Goal: Transaction & Acquisition: Obtain resource

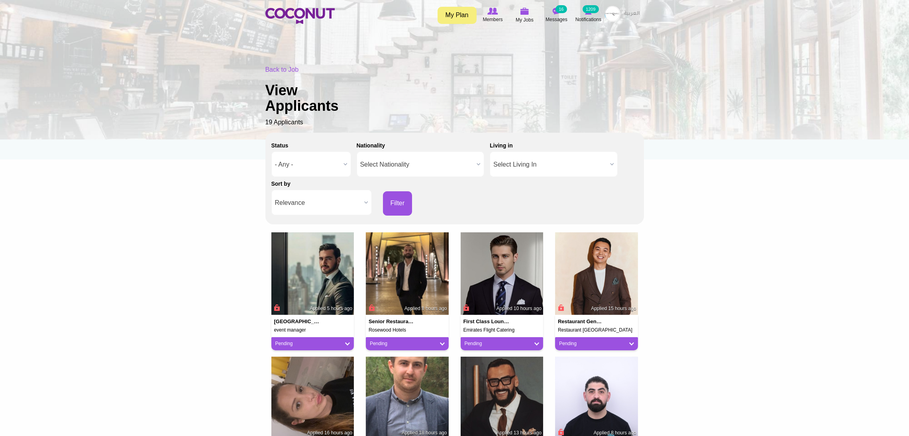
click at [329, 202] on span "Relevance" at bounding box center [318, 202] width 86 height 25
click at [316, 227] on li "Apply Date" at bounding box center [321, 230] width 96 height 10
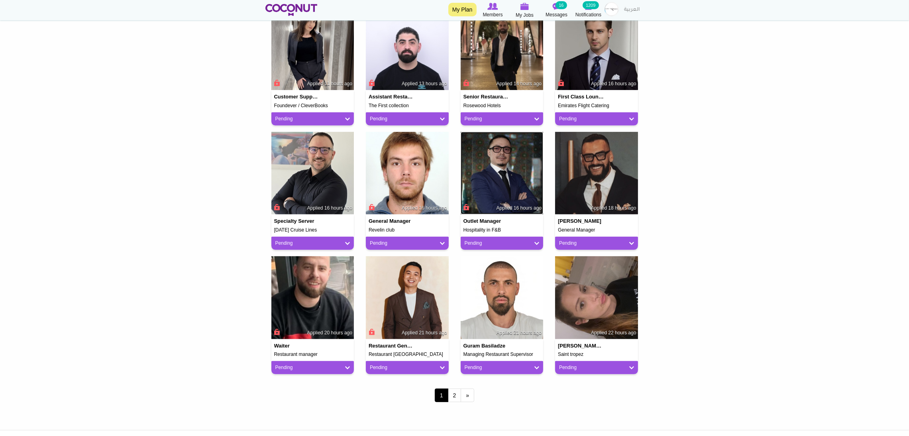
scroll to position [478, 0]
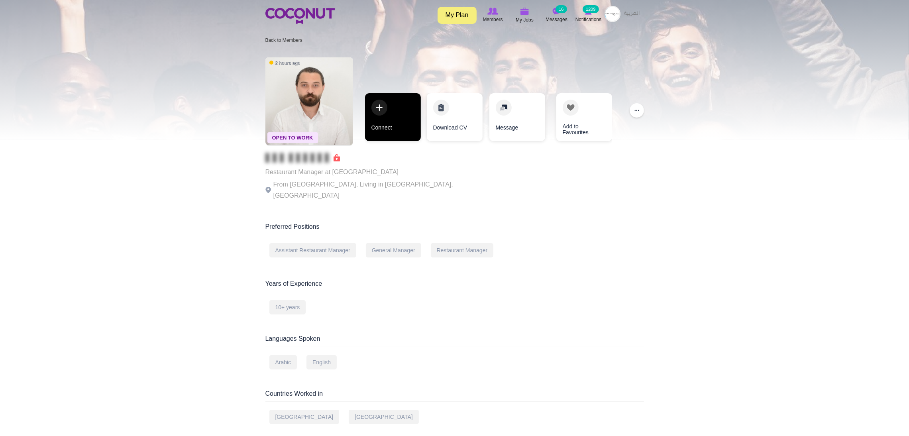
click at [396, 113] on link "Connect" at bounding box center [393, 117] width 56 height 48
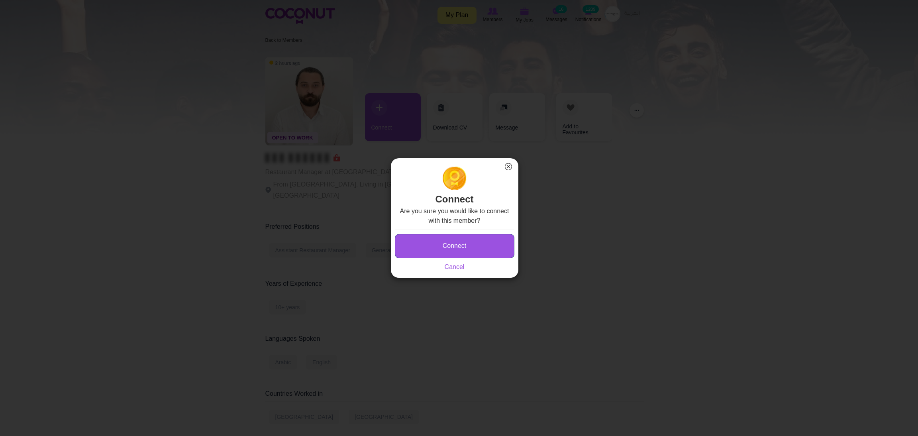
click at [406, 240] on button "Connect" at bounding box center [454, 246] width 119 height 24
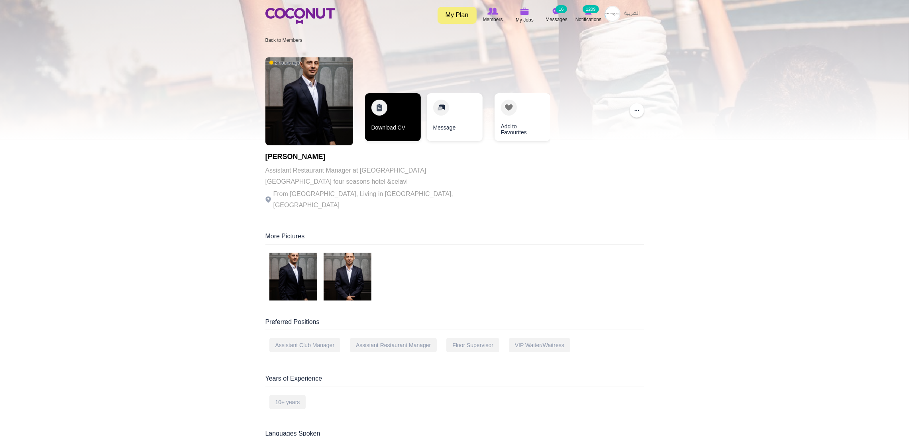
click at [393, 103] on link "Download CV" at bounding box center [393, 117] width 56 height 48
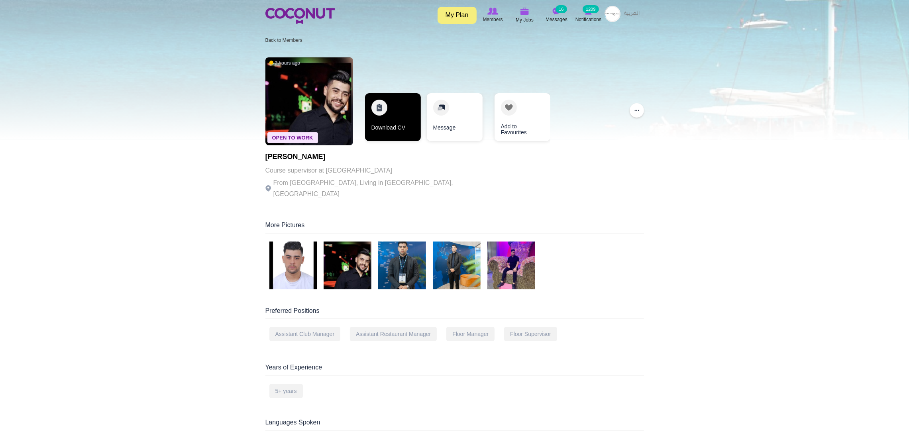
click at [393, 108] on link "Download CV" at bounding box center [393, 117] width 56 height 48
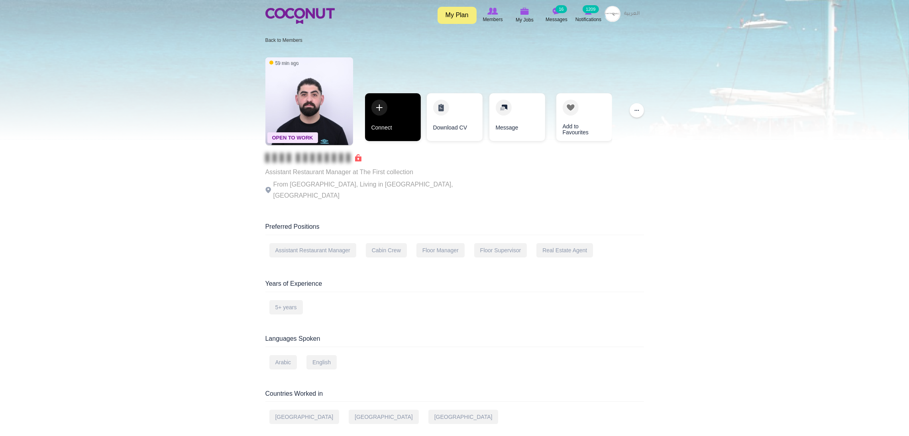
click at [388, 120] on link "Connect" at bounding box center [393, 117] width 56 height 48
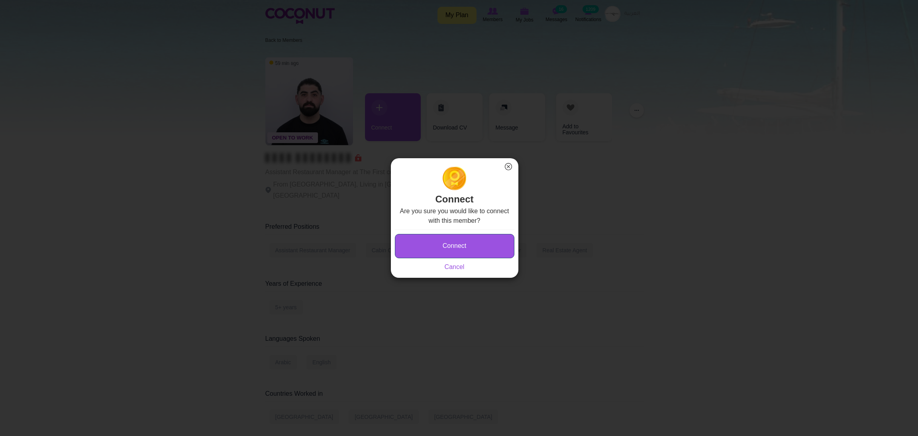
click at [417, 241] on button "Connect" at bounding box center [454, 246] width 119 height 24
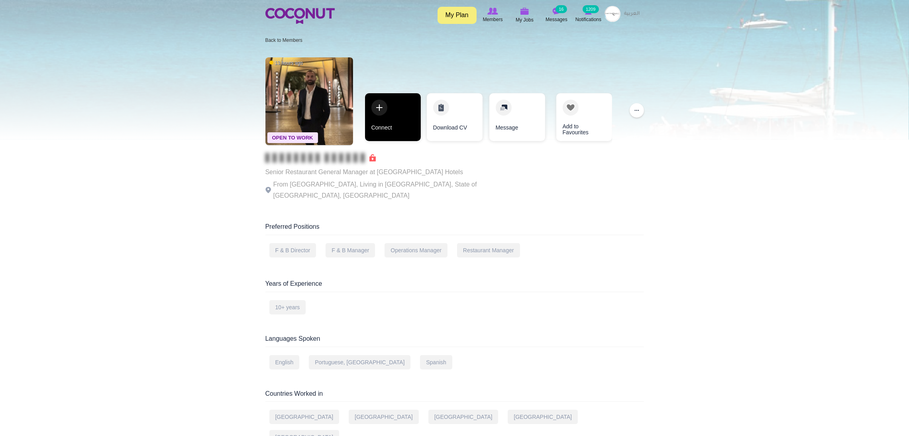
click at [366, 118] on link "Connect" at bounding box center [393, 117] width 56 height 48
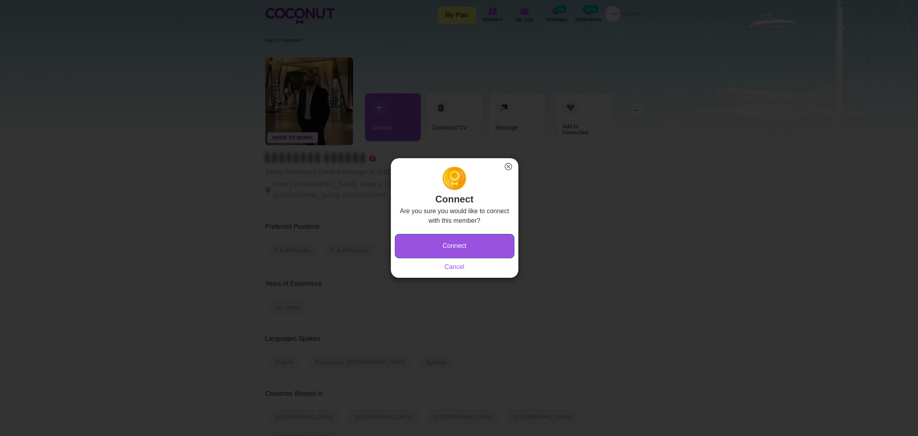
click at [418, 246] on button "Connect" at bounding box center [454, 246] width 119 height 24
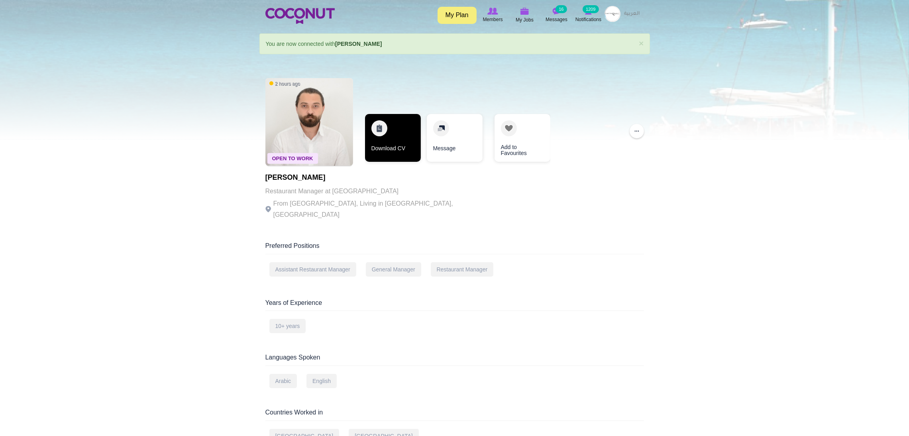
click at [405, 129] on link "Download CV" at bounding box center [393, 138] width 56 height 48
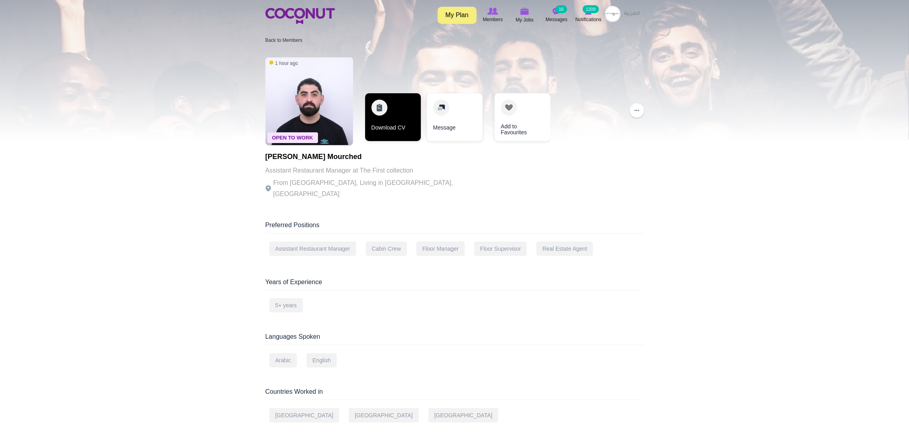
click at [388, 138] on link "Download CV" at bounding box center [393, 117] width 56 height 48
click at [384, 116] on link "Download CV" at bounding box center [393, 117] width 56 height 48
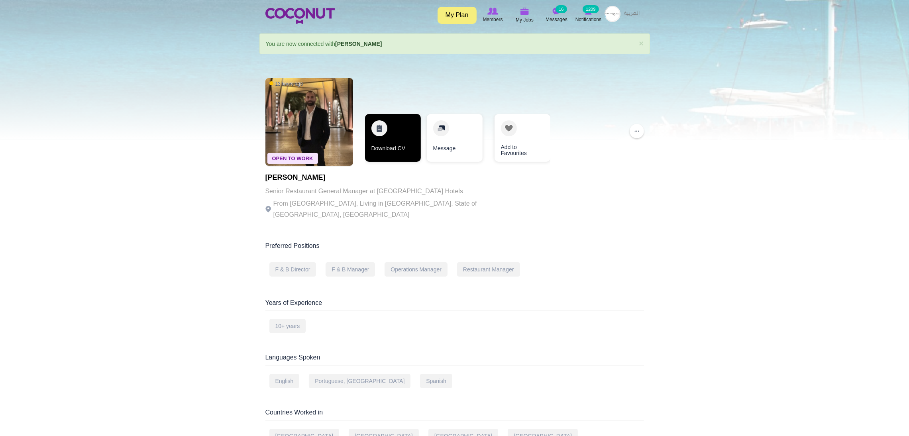
click at [390, 135] on link "Download CV" at bounding box center [393, 138] width 56 height 48
